Goal: Find specific page/section: Locate a particular part of the current website

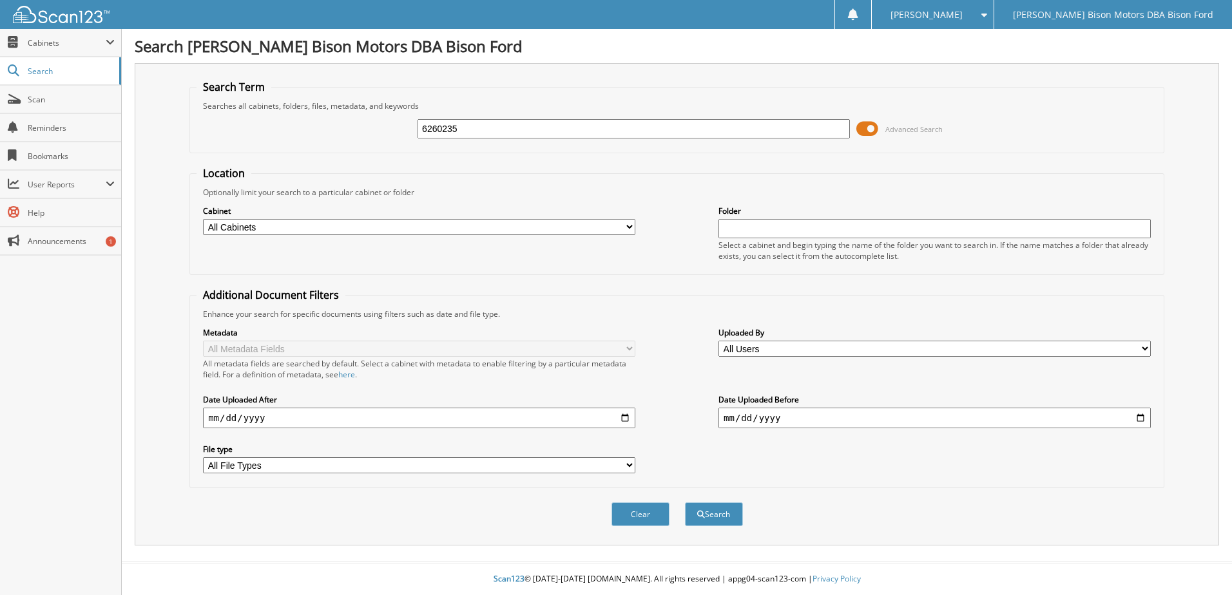
type input "6260235"
click at [685, 503] on button "Search" at bounding box center [714, 515] width 58 height 24
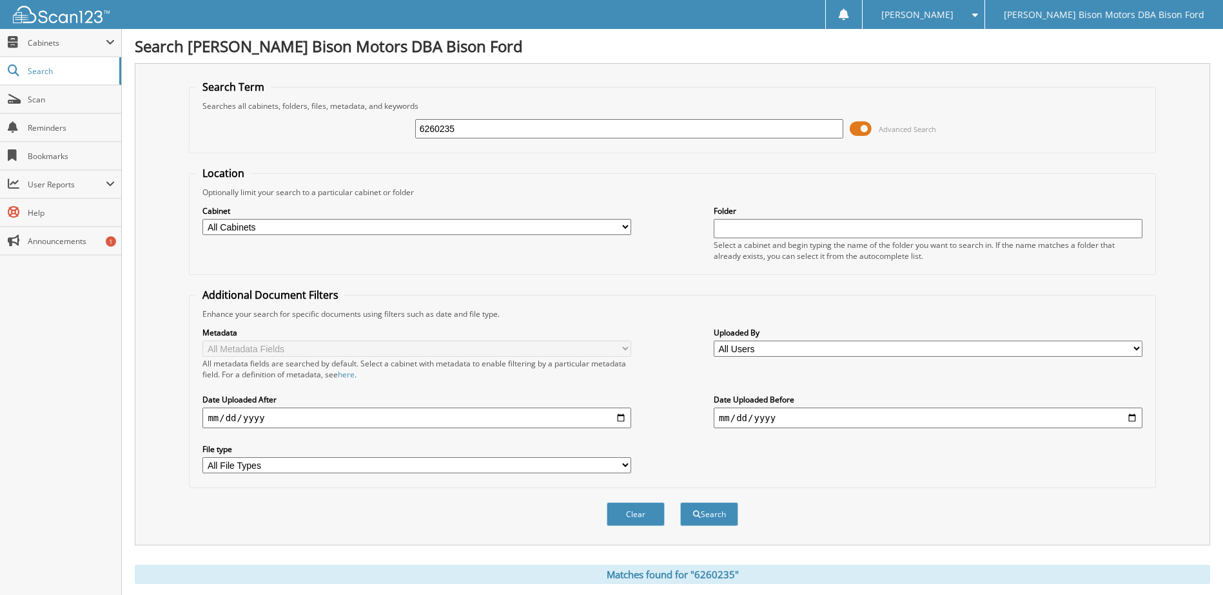
scroll to position [125, 0]
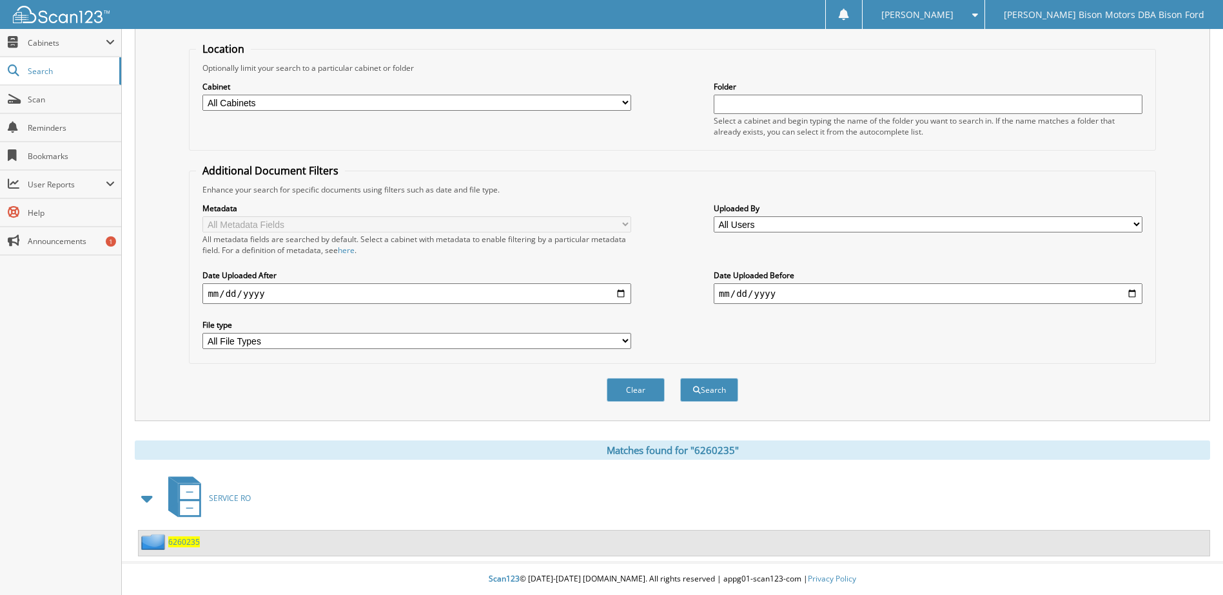
click at [176, 545] on span "6260235" at bounding box center [184, 542] width 32 height 11
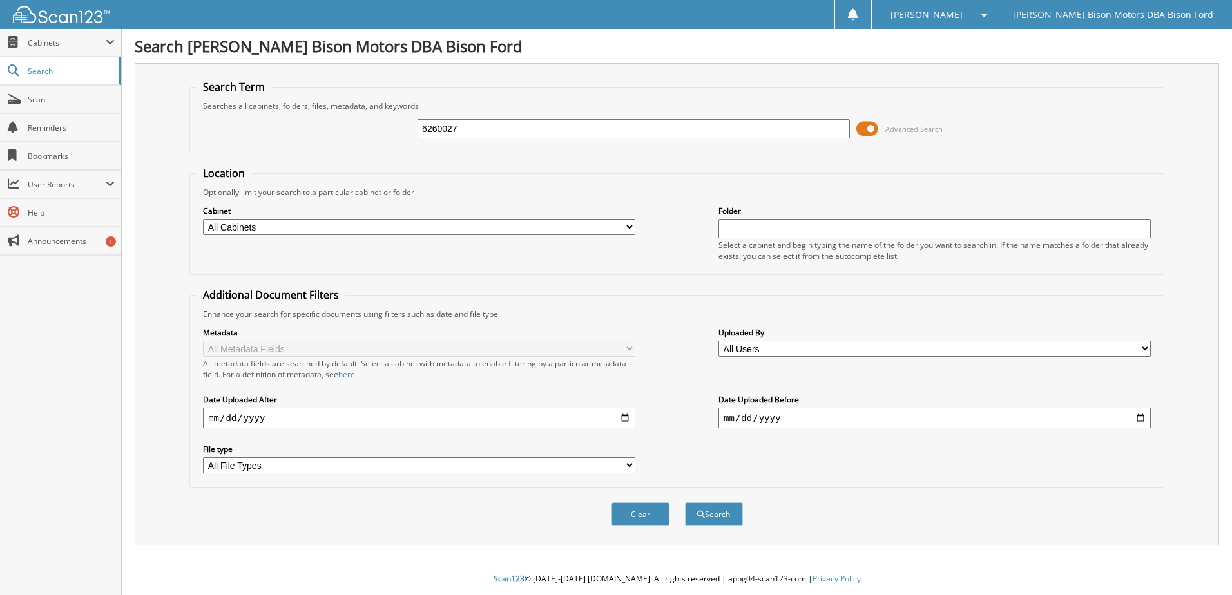
type input "6260027"
click at [685, 503] on button "Search" at bounding box center [714, 515] width 58 height 24
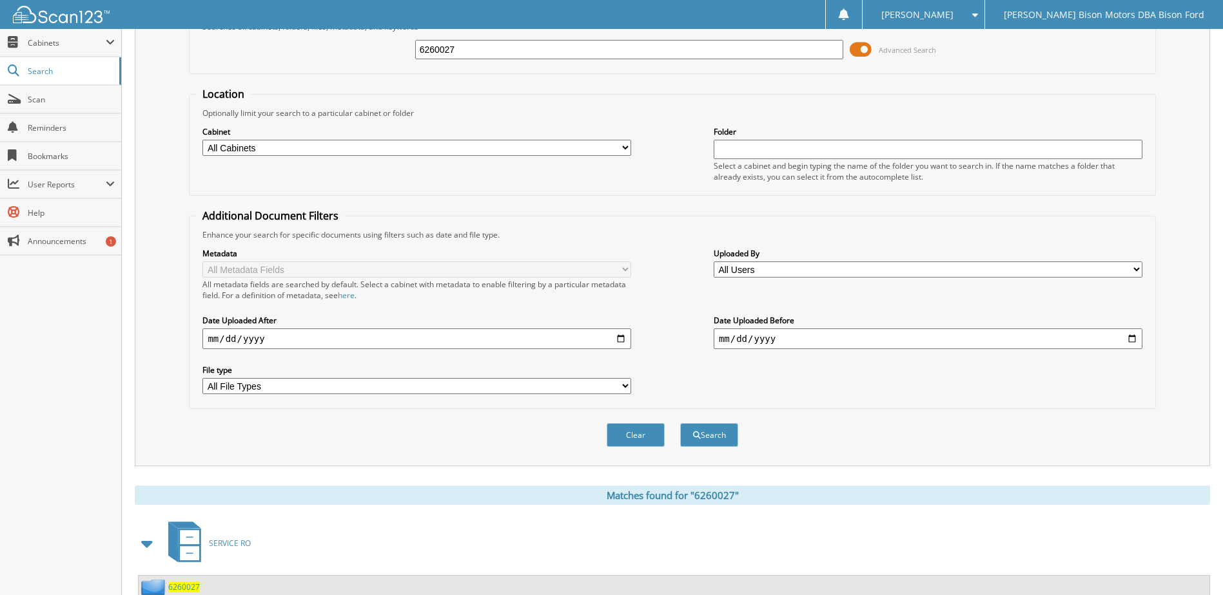
scroll to position [125, 0]
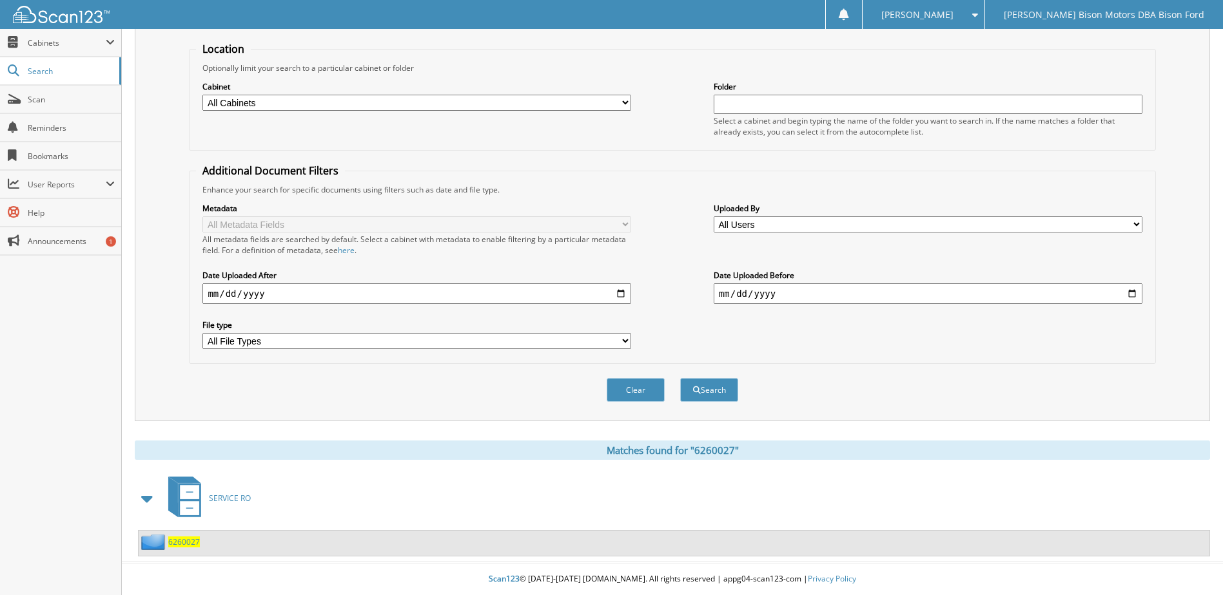
click at [185, 539] on span "6260027" at bounding box center [184, 542] width 32 height 11
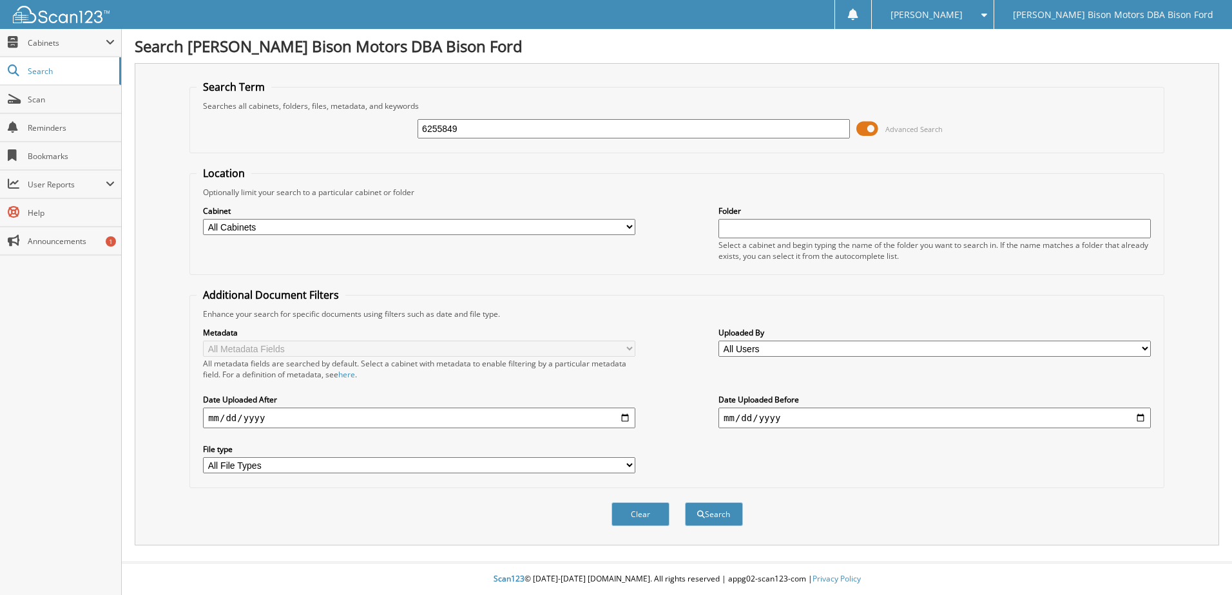
type input "6255849"
click at [685, 503] on button "Search" at bounding box center [714, 515] width 58 height 24
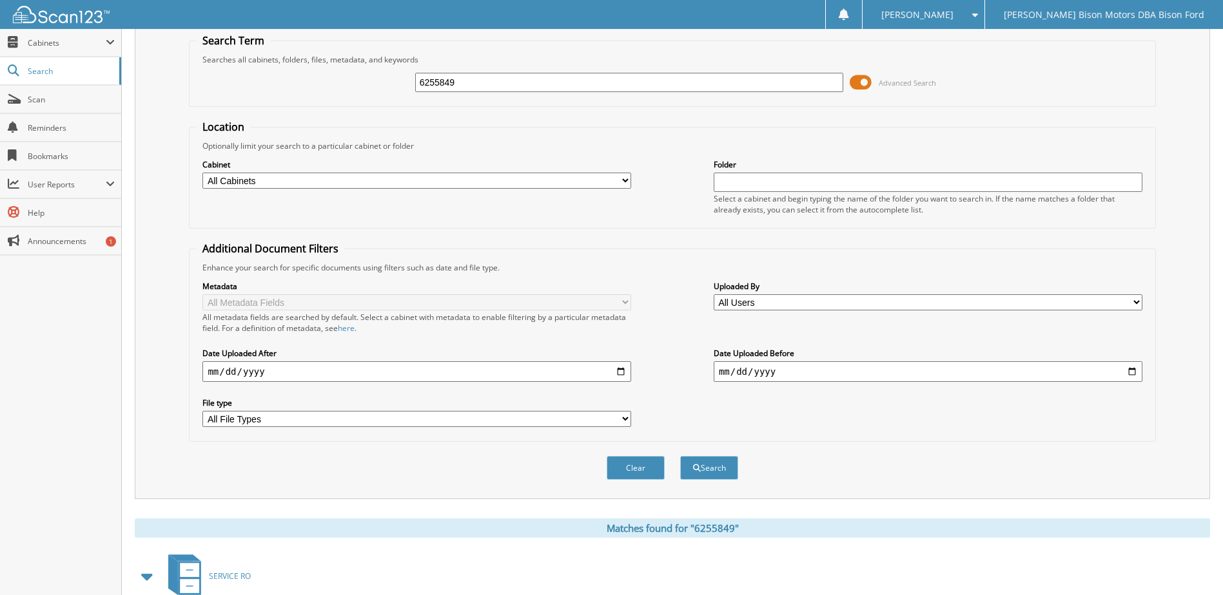
scroll to position [125, 0]
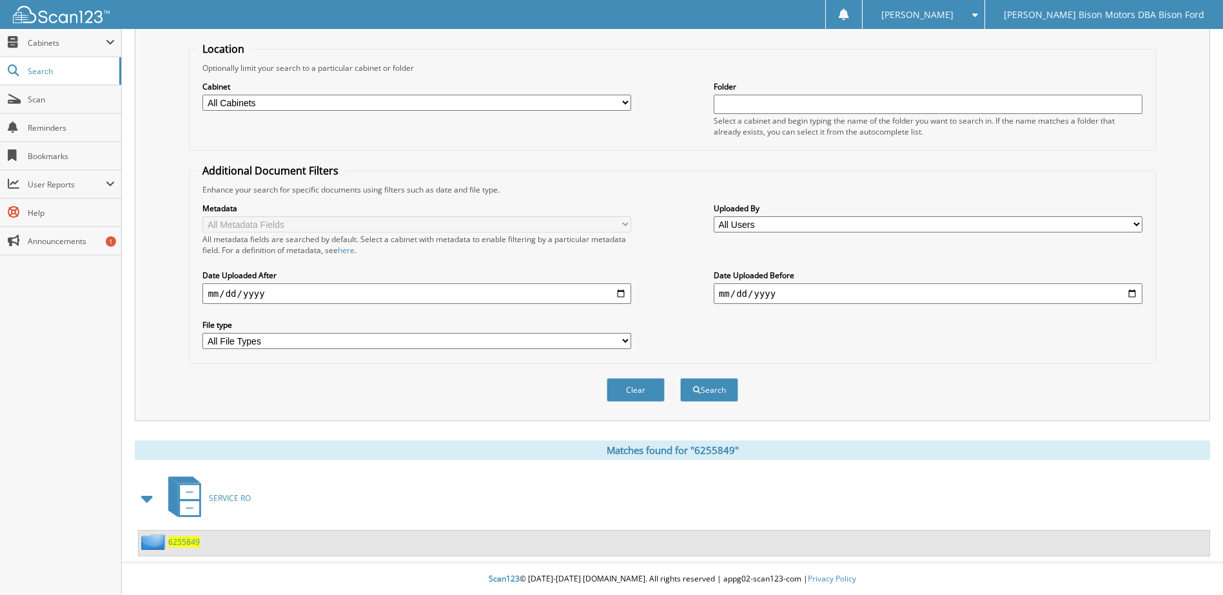
click at [180, 541] on span "6255849" at bounding box center [184, 542] width 32 height 11
